Goal: Navigation & Orientation: Find specific page/section

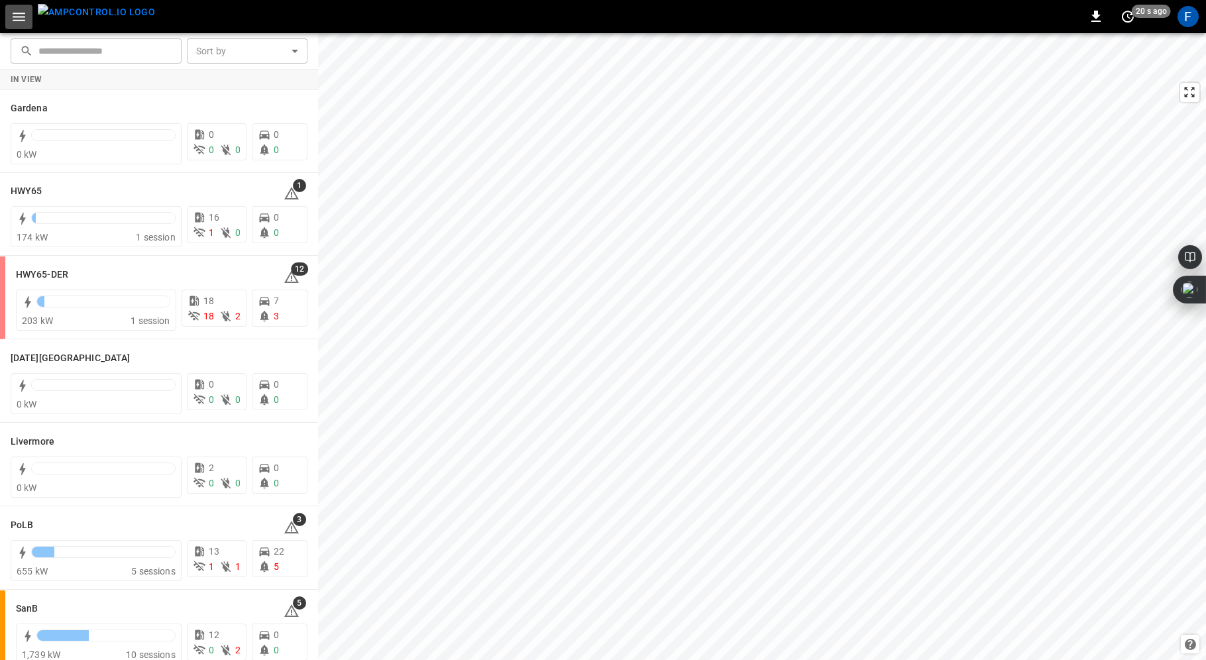
click at [15, 13] on icon "button" at bounding box center [19, 17] width 13 height 9
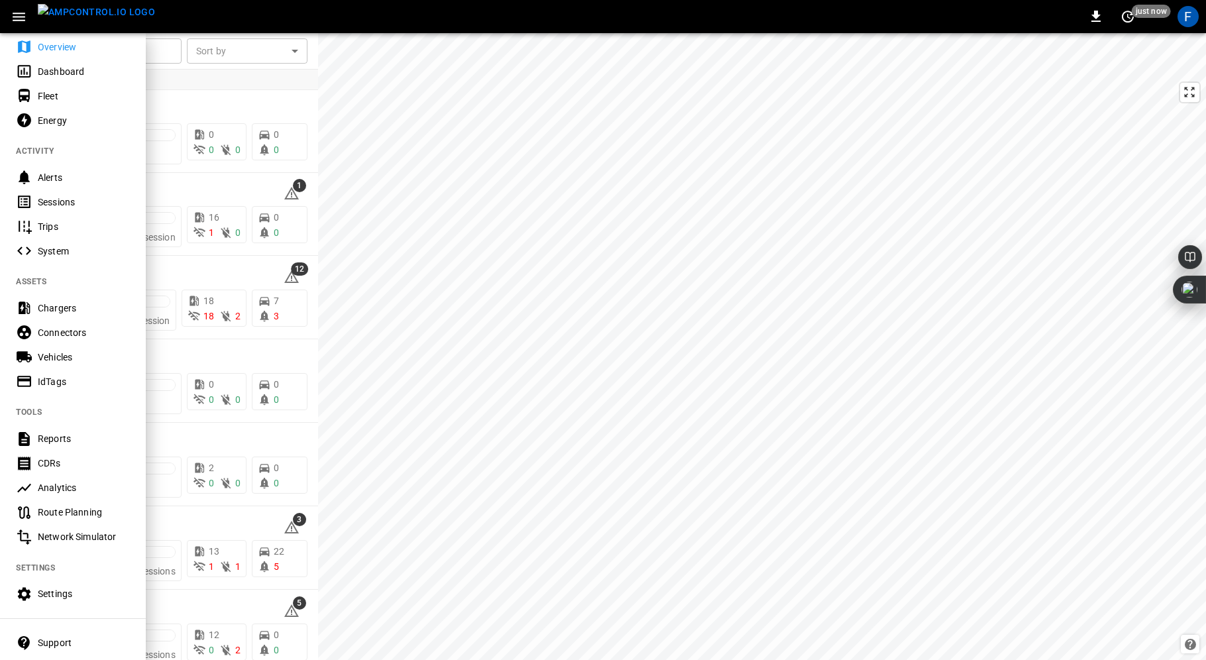
scroll to position [97, 0]
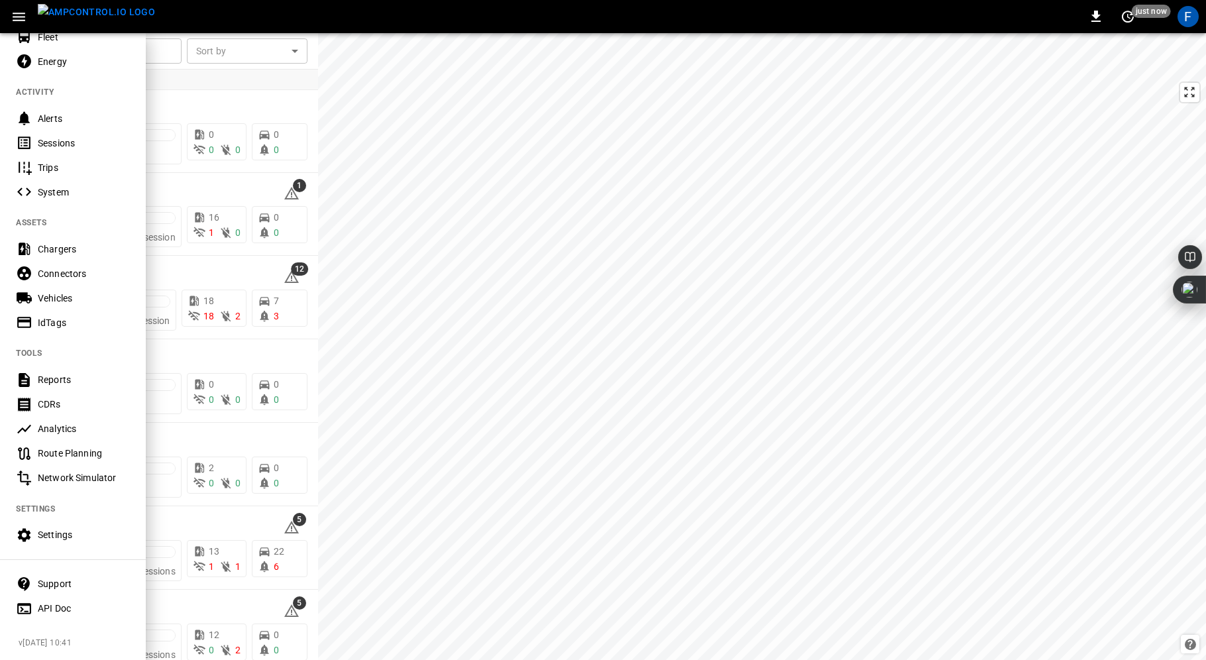
click at [315, 273] on div at bounding box center [603, 330] width 1206 height 660
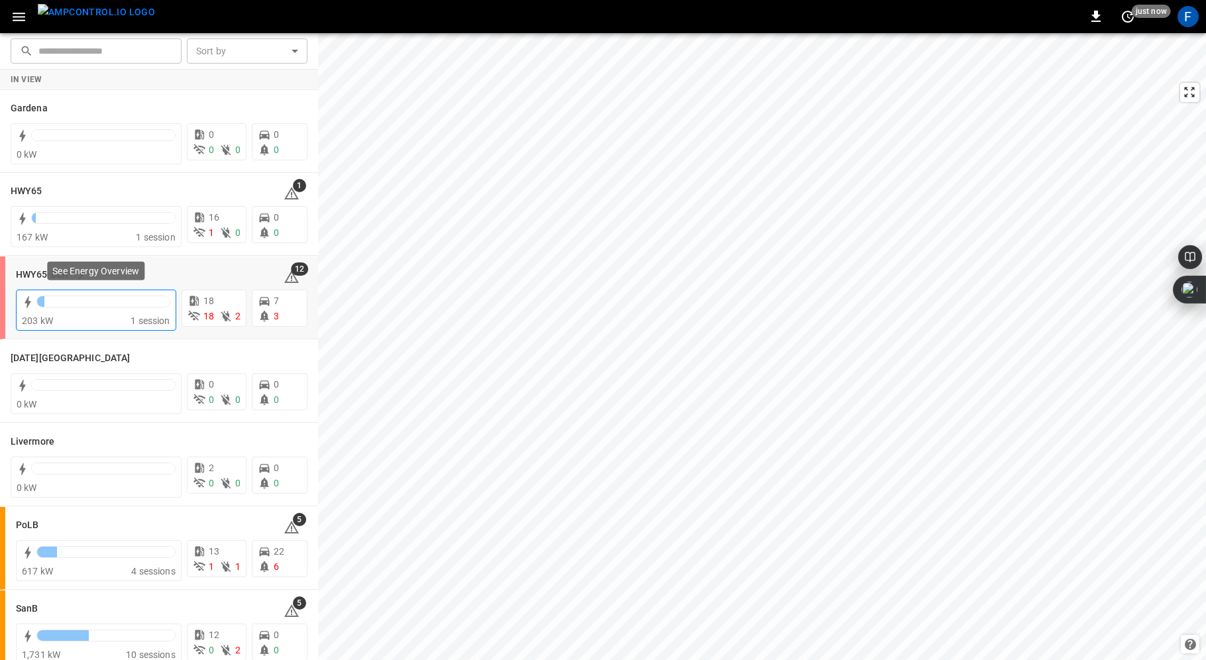
click at [101, 305] on div at bounding box center [103, 301] width 133 height 11
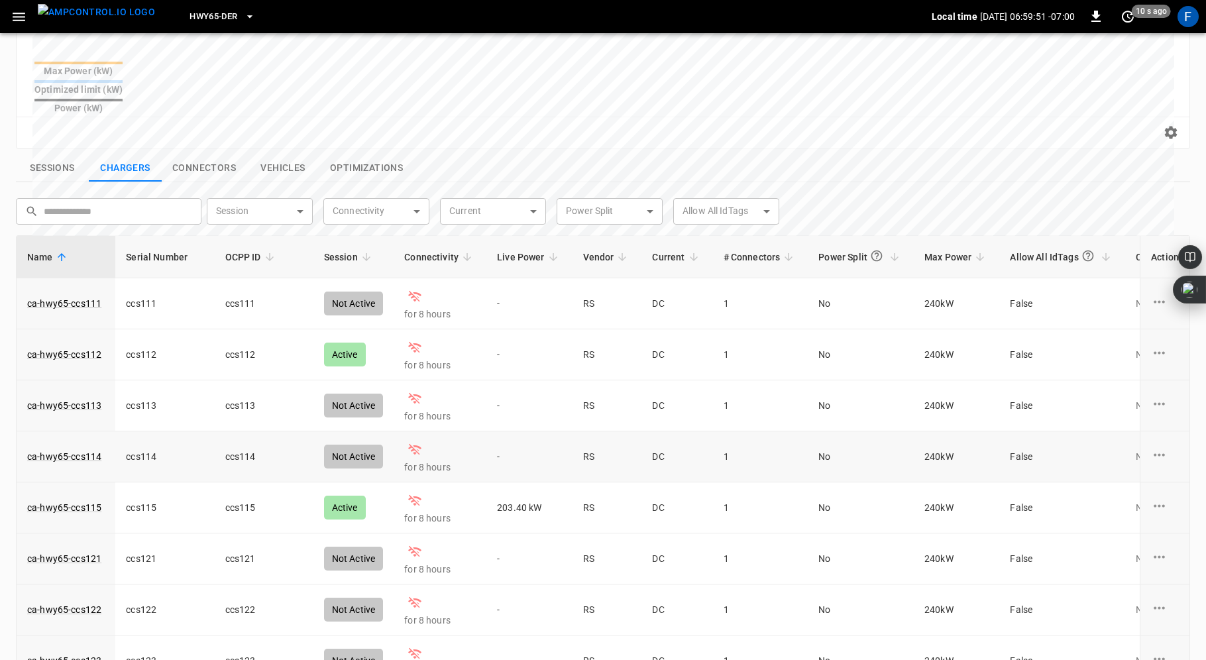
scroll to position [451, 0]
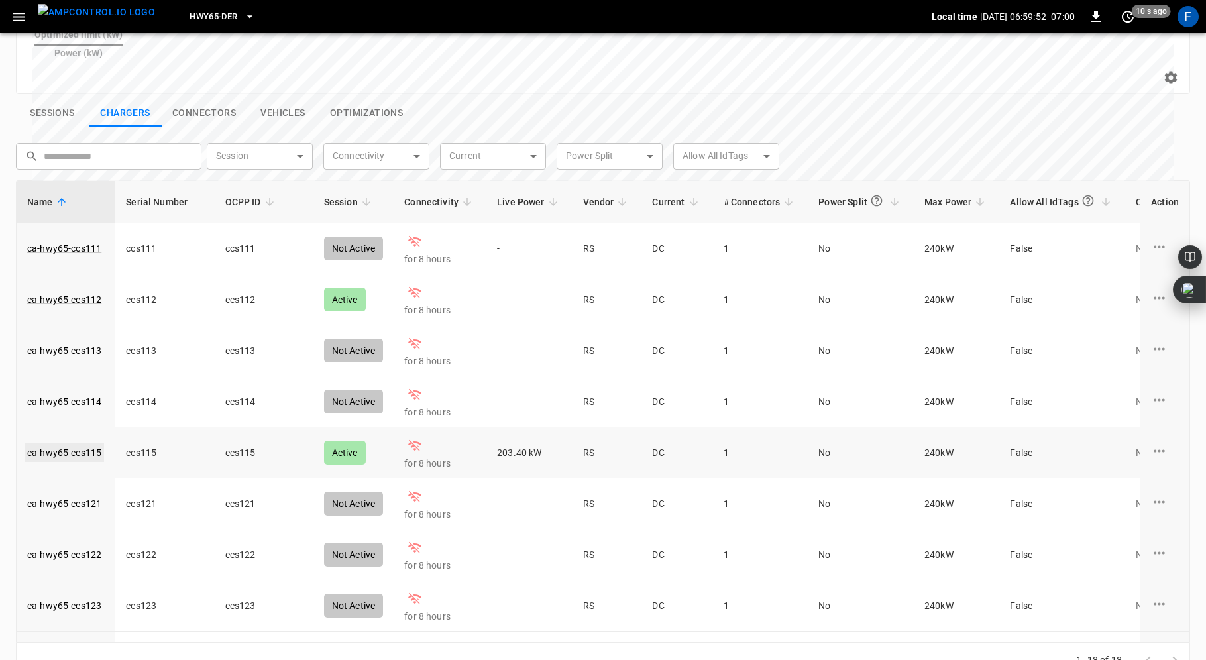
click at [72, 443] on link "ca-hwy65-ccs115" at bounding box center [65, 452] width 80 height 19
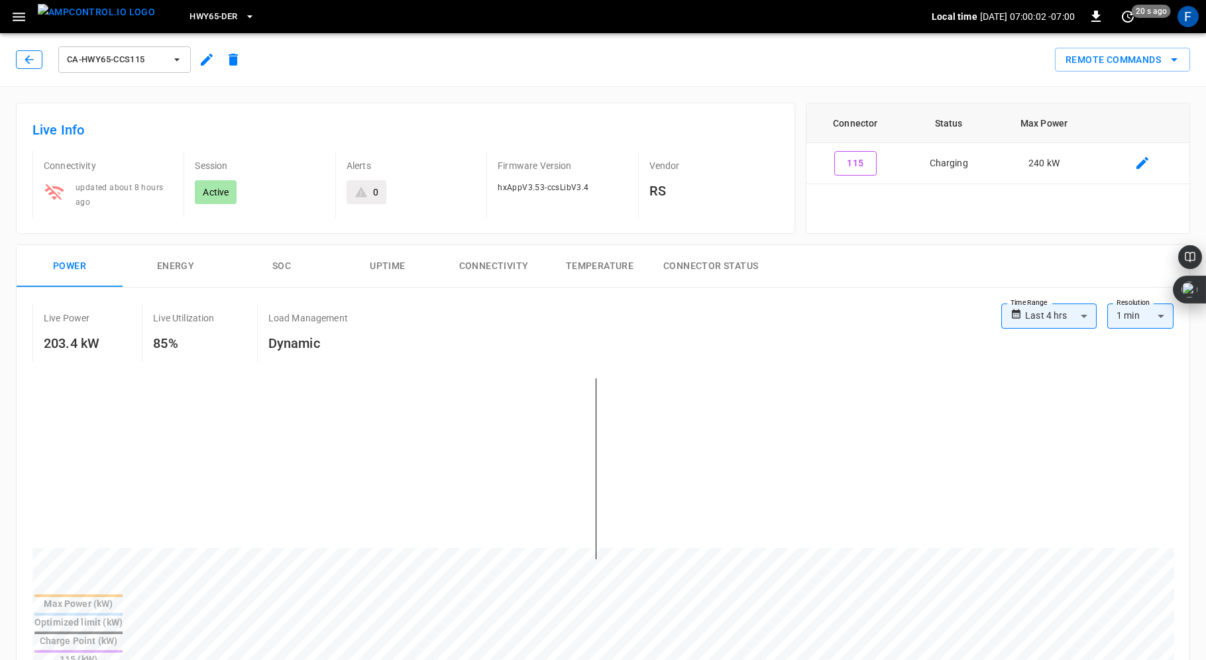
click at [32, 60] on icon "button" at bounding box center [29, 59] width 13 height 13
